Goal: Obtain resource: Obtain resource

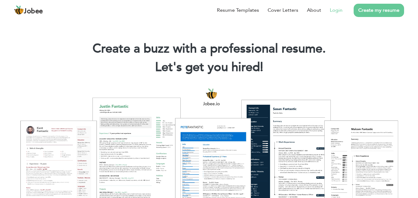
click at [336, 11] on link "Login" at bounding box center [336, 9] width 13 height 7
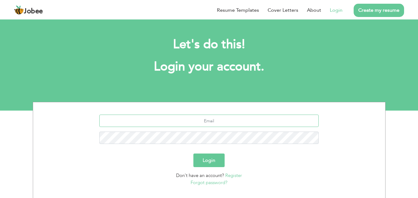
click at [163, 118] on input "text" at bounding box center [208, 121] width 219 height 12
type input "[EMAIL_ADDRESS][DOMAIN_NAME]"
click at [193, 154] on button "Login" at bounding box center [208, 161] width 31 height 14
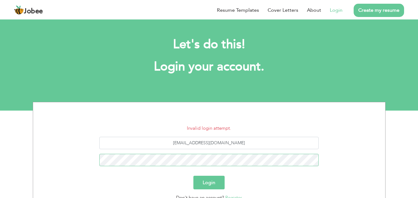
click at [193, 176] on button "Login" at bounding box center [208, 183] width 31 height 14
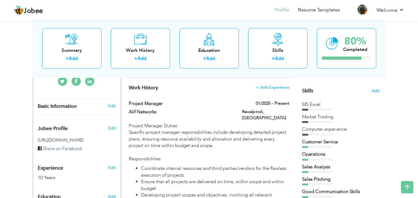
scroll to position [155, 0]
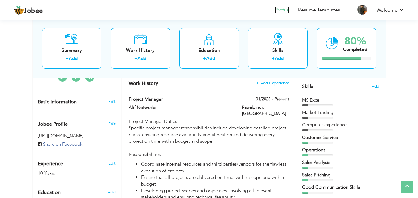
click at [284, 10] on link "Profile" at bounding box center [282, 9] width 15 height 7
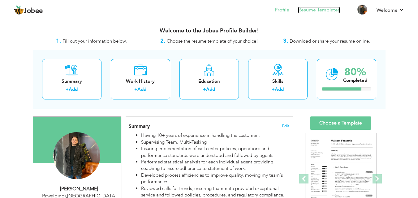
click at [321, 10] on link "Resume Templates" at bounding box center [319, 9] width 42 height 7
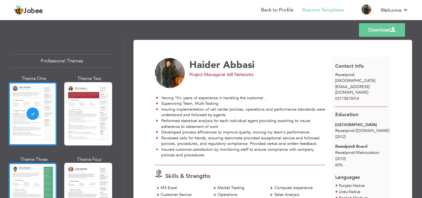
click at [44, 165] on div at bounding box center [33, 194] width 48 height 63
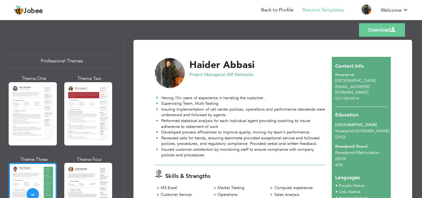
click at [376, 30] on link "Download" at bounding box center [382, 30] width 46 height 14
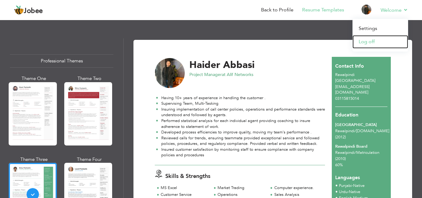
click at [370, 41] on link "Log off" at bounding box center [381, 41] width 56 height 13
